Goal: Check status: Check status

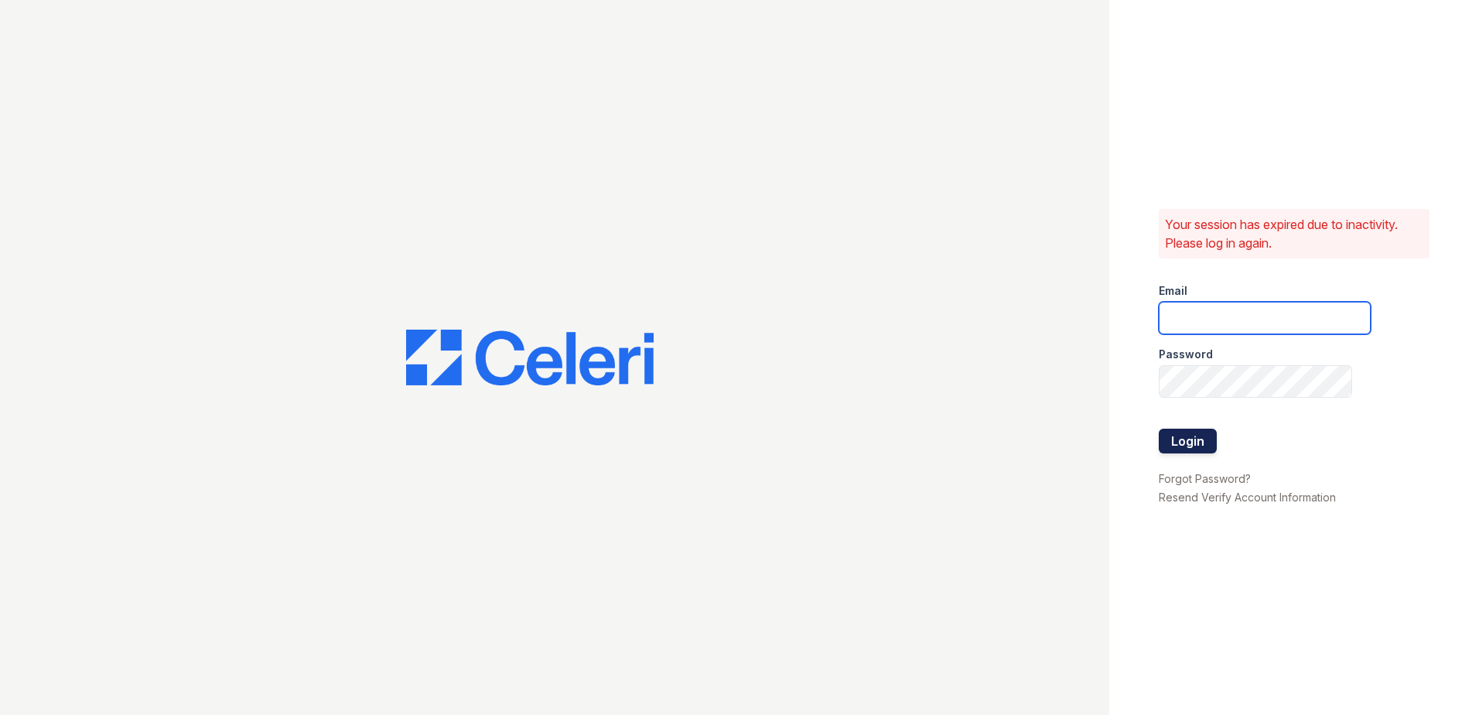
type input "rhueser@trinity-pm.com"
click at [1177, 437] on button "Login" at bounding box center [1188, 441] width 58 height 25
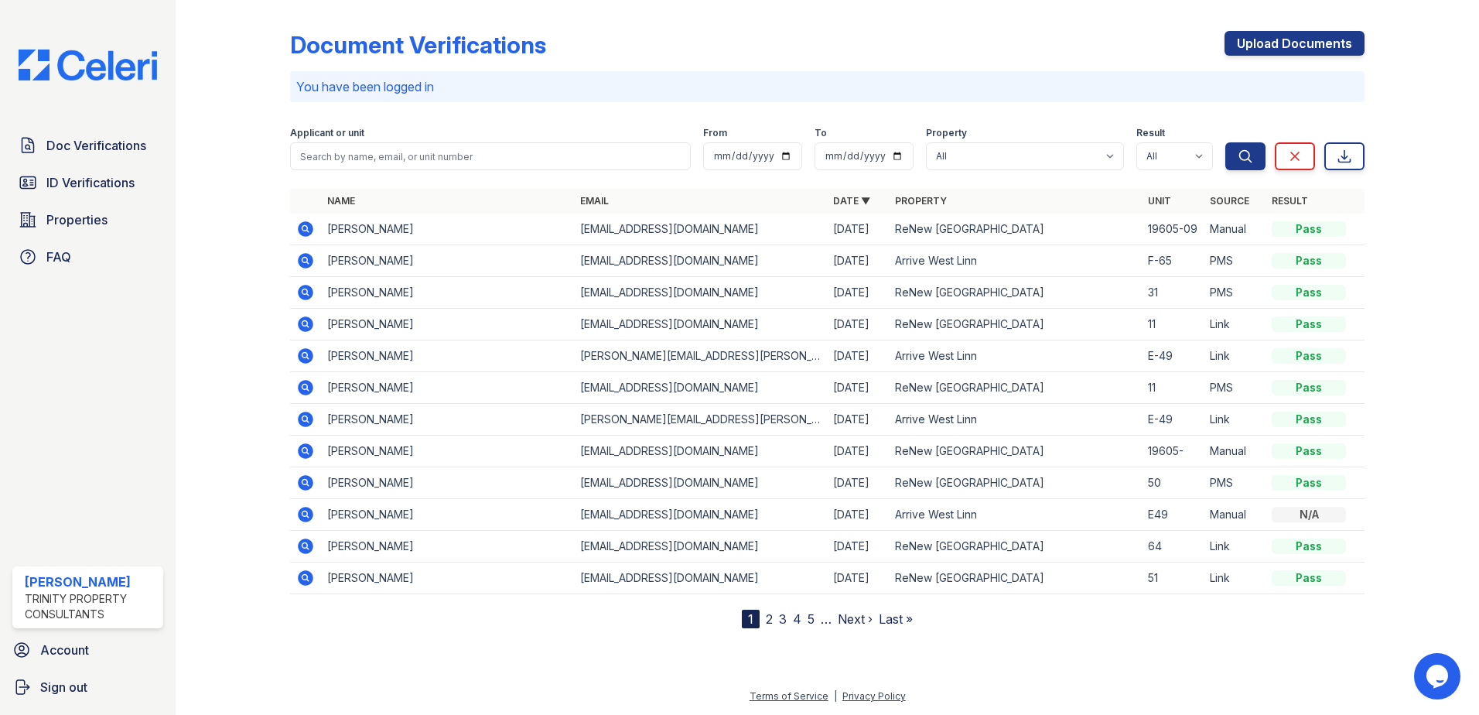
drag, startPoint x: 81, startPoint y: 186, endPoint x: 306, endPoint y: 166, distance: 225.9
click at [81, 186] on span "ID Verifications" at bounding box center [90, 182] width 88 height 19
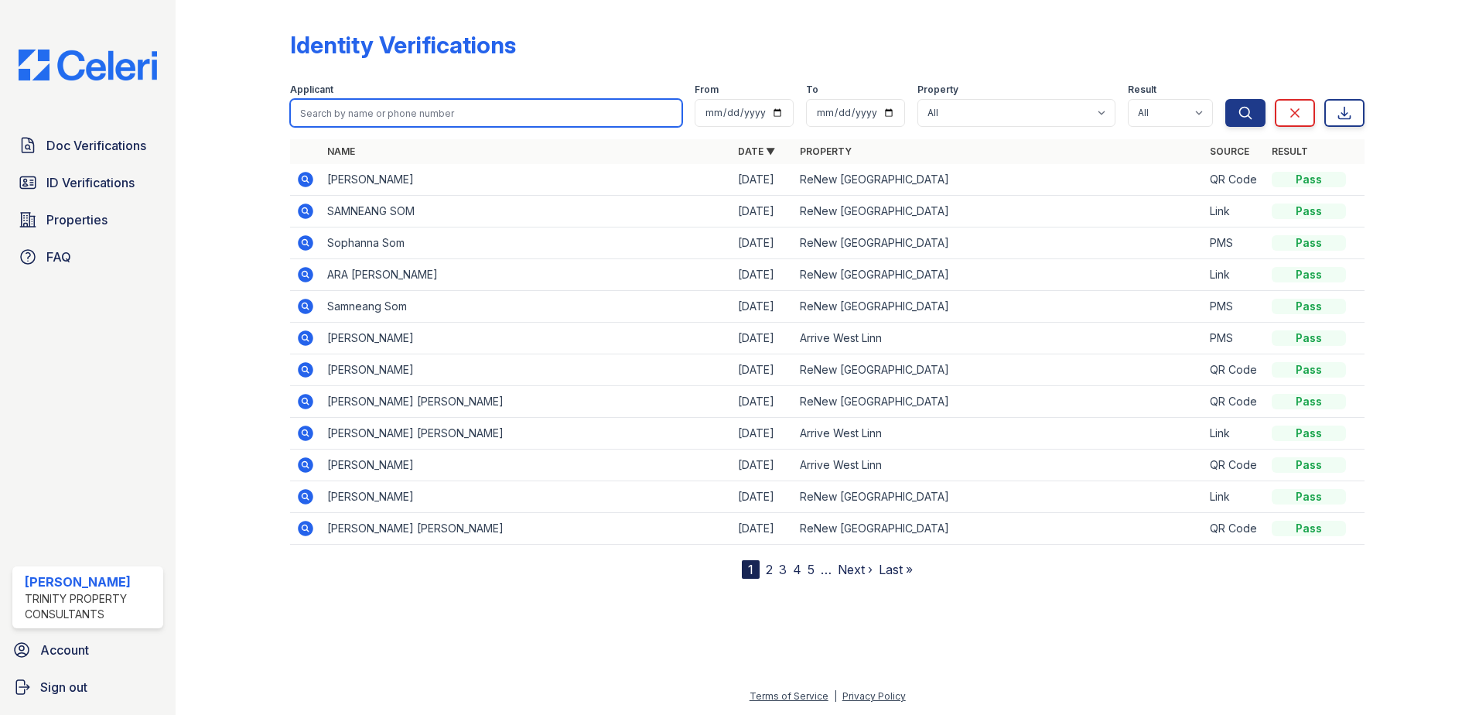
click at [355, 108] on input "search" at bounding box center [486, 113] width 392 height 28
type input "andrew"
click at [1225, 99] on button "Search" at bounding box center [1245, 113] width 40 height 28
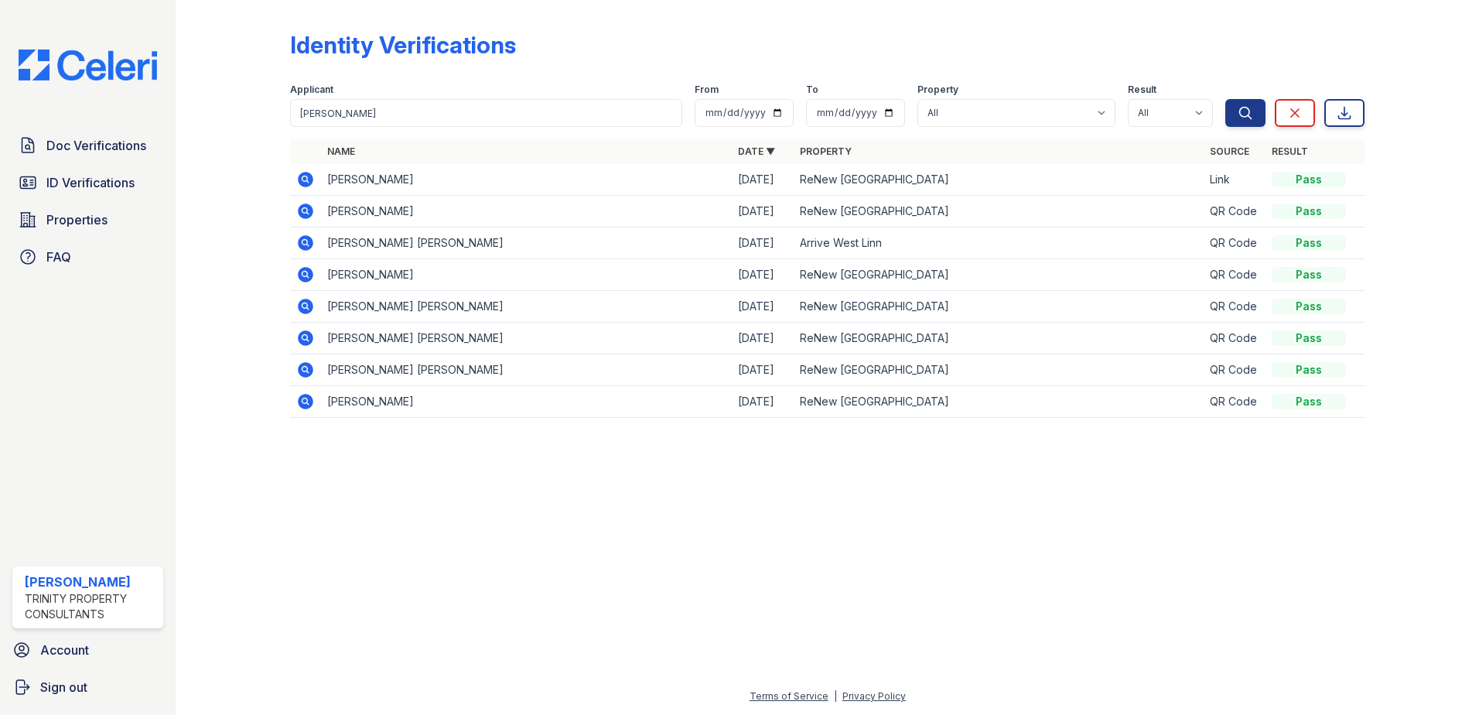
click at [304, 181] on icon at bounding box center [305, 179] width 19 height 19
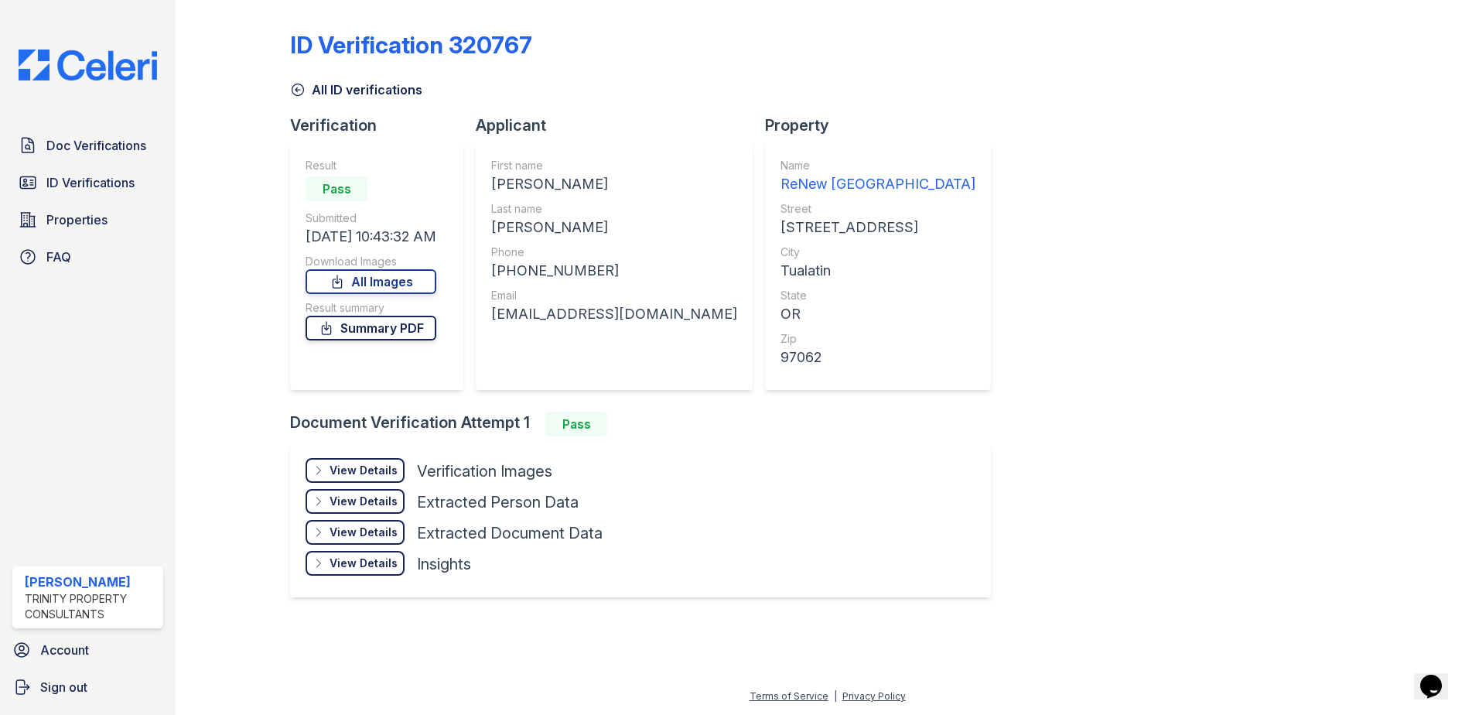
click at [357, 330] on link "Summary PDF" at bounding box center [371, 328] width 131 height 25
